Goal: Information Seeking & Learning: Learn about a topic

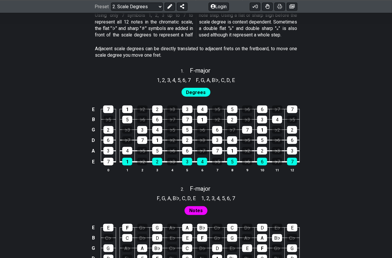
scroll to position [352, 0]
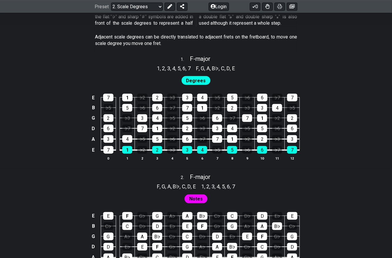
click at [364, 97] on div "E 7 1 ♭2 2 ♭3 3 4 ♭5 5 ♭6 6 ♭7 7 B ♭5 5 ♭6 6 ♭7 7 1 ♭2 2 ♭3 3 4 ♭5 G 2 ♭3 3 4 ♭…" at bounding box center [196, 127] width 392 height 82
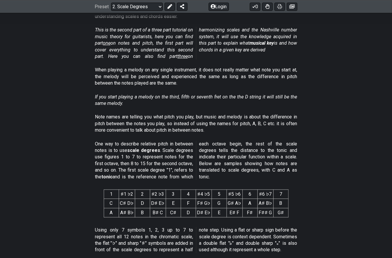
scroll to position [0, 0]
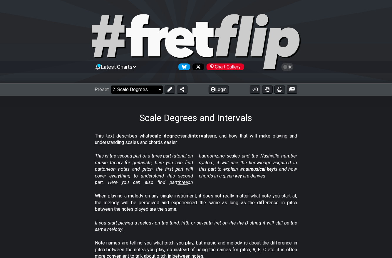
click at [155, 91] on select "Welcome to #fretflip! Initial Preset Custom Preset Minor Pentatonic Major Penta…" at bounding box center [137, 89] width 52 height 8
click at [111, 85] on select "Welcome to #fretflip! Initial Preset Custom Preset Minor Pentatonic Major Penta…" at bounding box center [137, 89] width 52 height 8
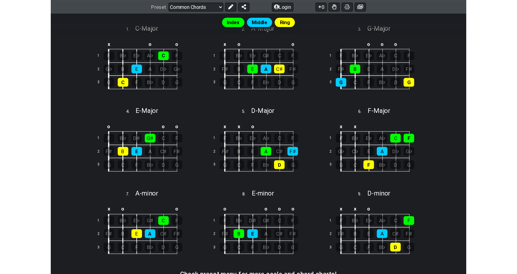
scroll to position [147, 0]
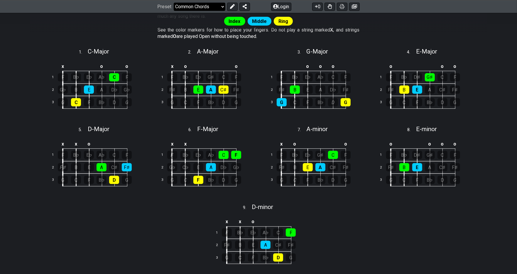
click at [218, 8] on select "Welcome to #fretflip! Initial Preset Custom Preset Minor Pentatonic Major Penta…" at bounding box center [200, 6] width 52 height 8
click at [174, 11] on select "Welcome to #fretflip! Initial Preset Custom Preset Minor Pentatonic Major Penta…" at bounding box center [200, 6] width 52 height 8
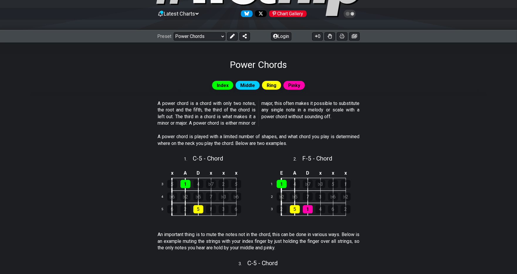
scroll to position [117, 0]
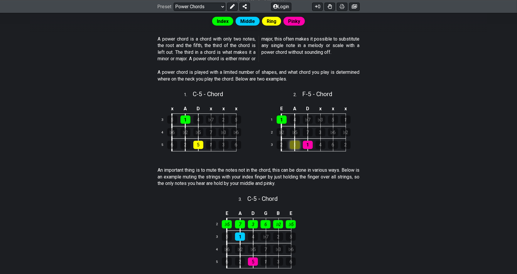
click at [295, 145] on div "5" at bounding box center [295, 145] width 10 height 8
click at [294, 150] on td "2" at bounding box center [289, 145] width 14 height 13
click at [296, 146] on div "5" at bounding box center [295, 145] width 10 height 8
click at [391, 151] on div "Index Middle Ring Pinky A power chord is a chord with only two notes, the root …" at bounding box center [259, 227] width 458 height 442
click at [391, 107] on div "Index Middle Ring Pinky A power chord is a chord with only two notes, the root …" at bounding box center [259, 227] width 458 height 442
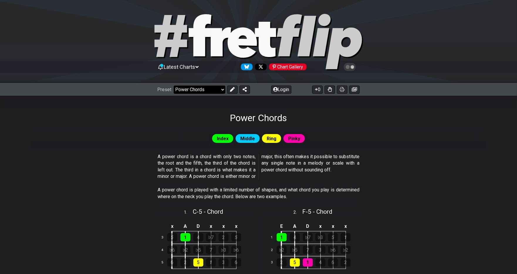
click at [222, 87] on select "Welcome to #fretflip! Initial Preset Custom Preset Minor Pentatonic Major Penta…" at bounding box center [200, 89] width 52 height 8
click at [174, 85] on select "Welcome to #fretflip! Initial Preset Custom Preset Minor Pentatonic Major Penta…" at bounding box center [200, 89] width 52 height 8
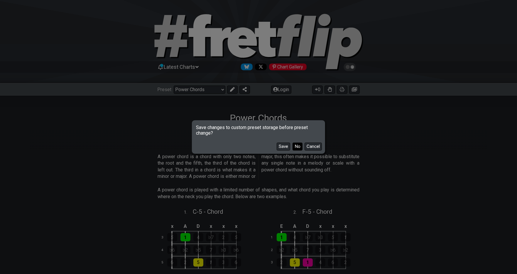
click at [296, 149] on button "No" at bounding box center [298, 146] width 10 height 8
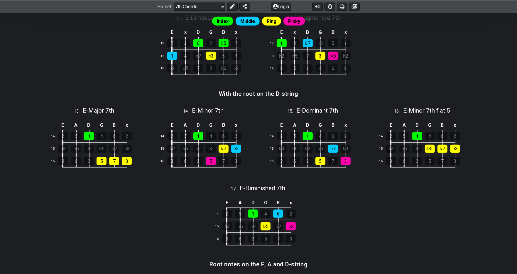
scroll to position [558, 0]
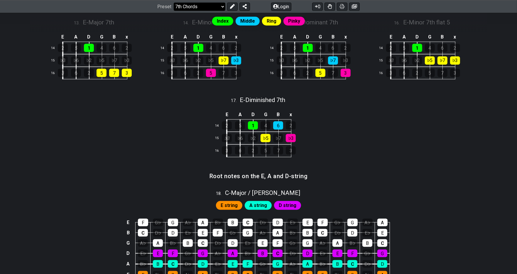
click at [208, 9] on select "Welcome to #fretflip! Initial Preset Custom Preset Minor Pentatonic Major Penta…" at bounding box center [200, 6] width 52 height 8
click at [174, 11] on select "Welcome to #fretflip! Initial Preset Custom Preset Minor Pentatonic Major Penta…" at bounding box center [200, 6] width 52 height 8
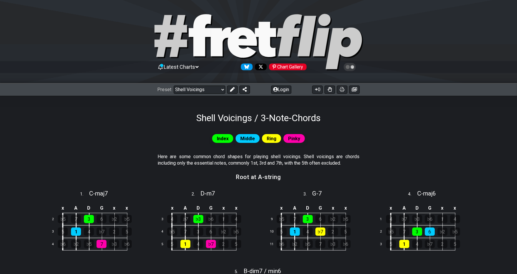
click at [391, 139] on div "Index Middle Ring Pinky" at bounding box center [259, 138] width 458 height 11
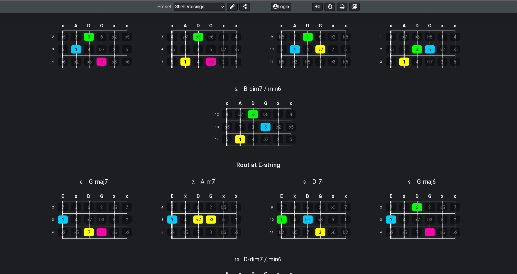
scroll to position [117, 0]
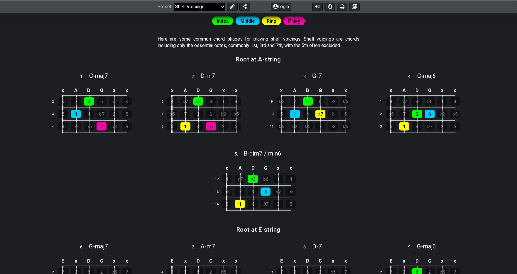
click at [213, 9] on select "Welcome to #fretflip! Initial Preset Custom Preset Minor Pentatonic Major Penta…" at bounding box center [200, 6] width 52 height 8
click at [174, 11] on select "Welcome to #fretflip! Initial Preset Custom Preset Minor Pentatonic Major Penta…" at bounding box center [200, 6] width 52 height 8
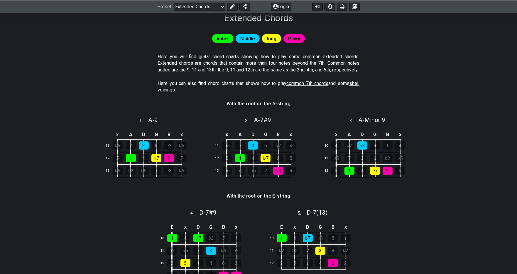
scroll to position [49, 0]
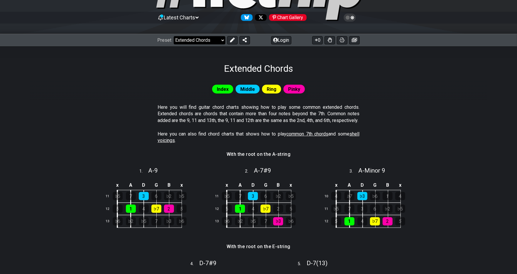
click at [215, 43] on select "Welcome to #fretflip! Initial Preset Custom Preset Minor Pentatonic Major Penta…" at bounding box center [200, 40] width 52 height 8
click at [174, 36] on select "Welcome to #fretflip! Initial Preset Custom Preset Minor Pentatonic Major Penta…" at bounding box center [200, 40] width 52 height 8
select select "/welcome"
select select "C"
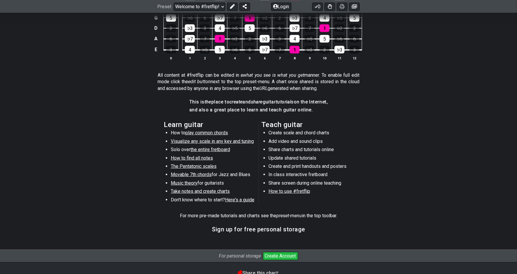
scroll to position [225, 0]
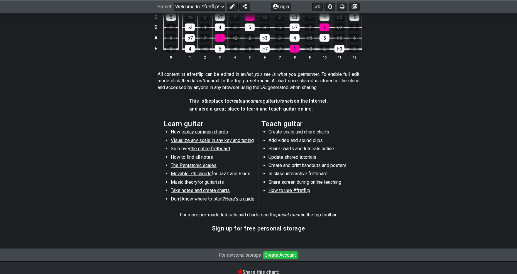
drag, startPoint x: 214, startPoint y: 139, endPoint x: 427, endPoint y: 107, distance: 215.5
click at [391, 108] on section "This is the place to create and share guitar tutorials on the Internet, and als…" at bounding box center [259, 106] width 458 height 23
click at [187, 138] on span "Visualize any scale in any key and tuning" at bounding box center [212, 140] width 83 height 6
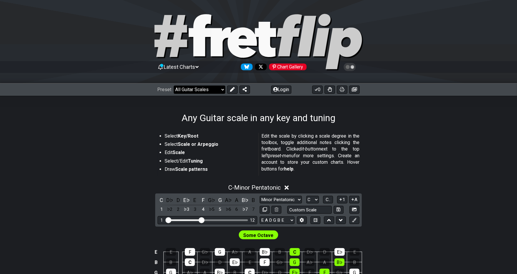
click at [207, 91] on select "Welcome to #fretflip! Initial Preset Custom Preset Minor Pentatonic Major Penta…" at bounding box center [200, 89] width 52 height 8
click at [174, 85] on select "Welcome to #fretflip! Initial Preset Custom Preset Minor Pentatonic Major Penta…" at bounding box center [200, 89] width 52 height 8
select select "/beginner-guitar"
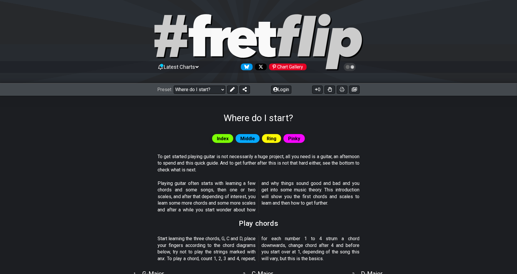
click at [391, 152] on section "To get started playing guitar is not necessarily a huge project, all you need i…" at bounding box center [259, 164] width 458 height 27
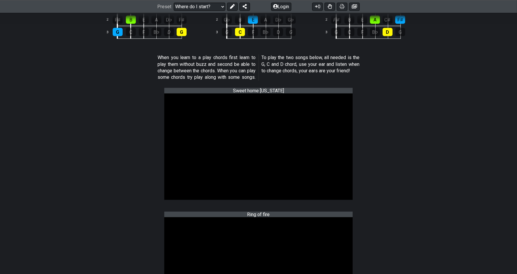
scroll to position [294, 0]
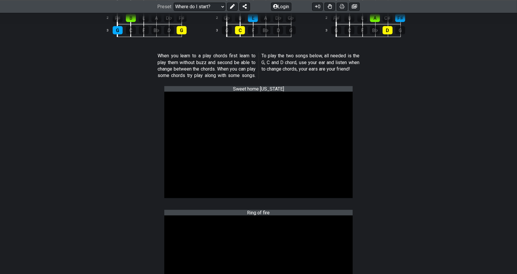
click at [391, 153] on section "Sweet home [US_STATE]" at bounding box center [259, 146] width 458 height 124
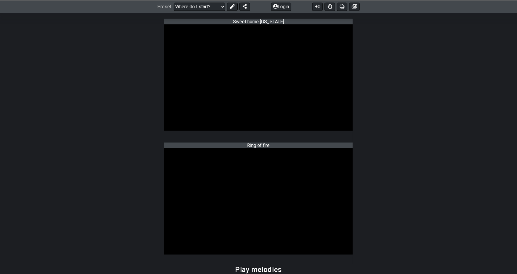
scroll to position [352, 0]
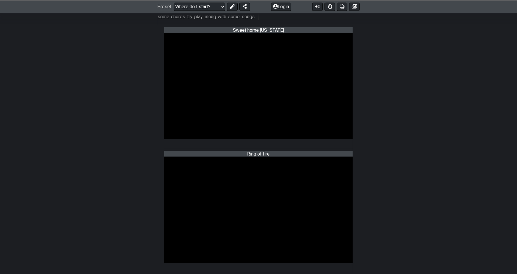
click at [391, 92] on section "Sweet home [US_STATE]" at bounding box center [259, 87] width 458 height 124
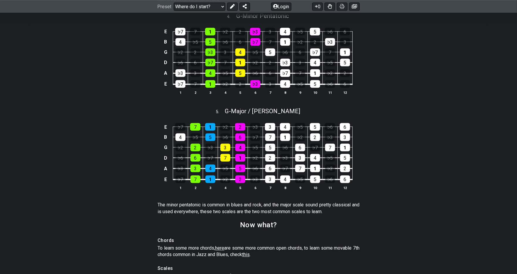
scroll to position [675, 0]
